Goal: Information Seeking & Learning: Learn about a topic

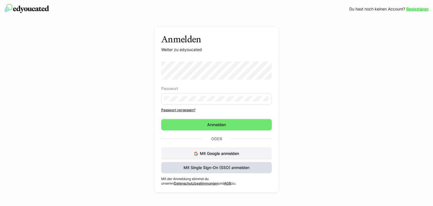
click at [227, 170] on span "Mit Single Sign-On (SSO) anmelden" at bounding box center [216, 167] width 110 height 11
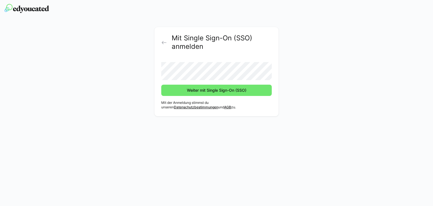
click at [161, 84] on button "Weiter mit Single Sign-On (SSO)" at bounding box center [216, 89] width 110 height 11
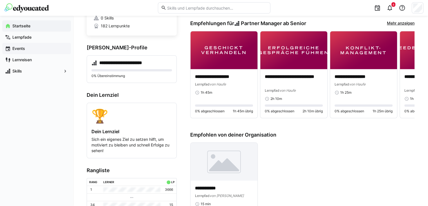
scroll to position [21, 0]
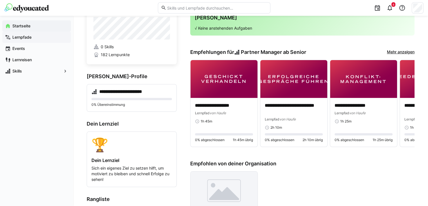
click at [0, 0] on app-navigation-label "Lernpfade" at bounding box center [0, 0] width 0 height 0
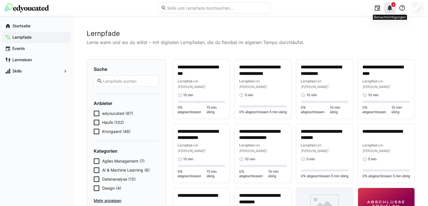
click at [389, 10] on eds-icon at bounding box center [390, 8] width 7 height 7
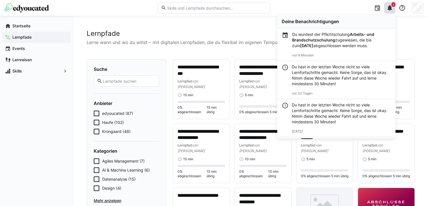
click at [335, 43] on p "Du wurdest der Pflichtschulung Arbeits- und Brandschutzschulung zugewiesen, die…" at bounding box center [341, 40] width 99 height 17
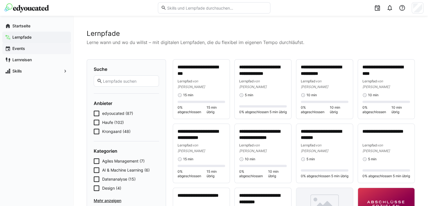
click at [26, 48] on span "Events" at bounding box center [40, 49] width 57 height 6
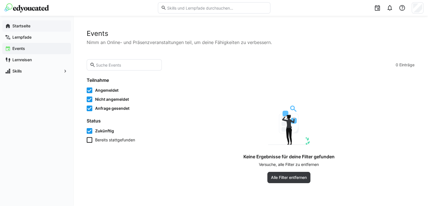
click at [0, 0] on app-navigation-label "Startseite" at bounding box center [0, 0] width 0 height 0
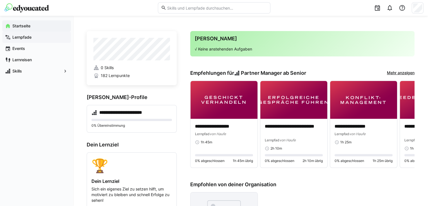
click at [0, 0] on app-navigation-label "Lernpfade" at bounding box center [0, 0] width 0 height 0
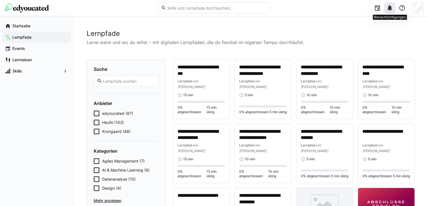
click at [387, 9] on eds-icon at bounding box center [390, 8] width 7 height 7
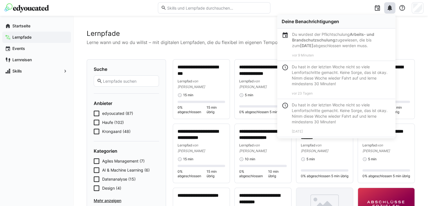
click at [371, 34] on b "Arbeits- und Brandschutzschulung" at bounding box center [333, 37] width 82 height 10
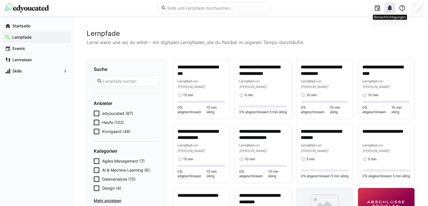
click at [391, 7] on eds-icon at bounding box center [390, 8] width 7 height 7
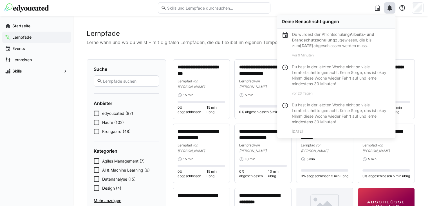
click at [217, 29] on h2 "Lernpfade" at bounding box center [251, 33] width 328 height 8
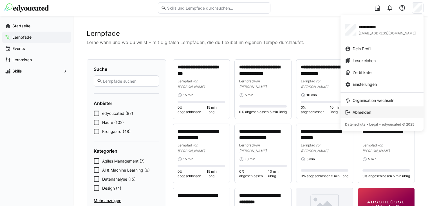
click at [367, 109] on link "Abmelden" at bounding box center [382, 112] width 83 height 12
